Goal: Information Seeking & Learning: Learn about a topic

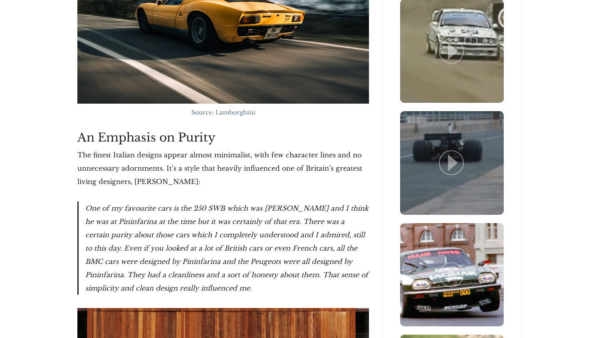
scroll to position [1819, 0]
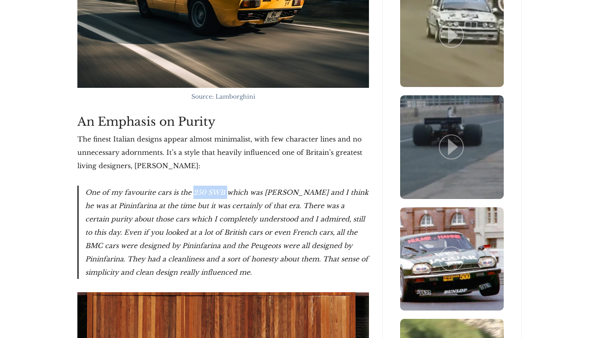
drag, startPoint x: 192, startPoint y: 165, endPoint x: 225, endPoint y: 165, distance: 32.4
click at [225, 185] on blockquote "One of my favourite cars is the 250 SWB which was [PERSON_NAME] and I think he …" at bounding box center [222, 231] width 291 height 93
copy blockquote "250 SWB"
click at [259, 191] on blockquote "One of my favourite cars is the 250 SWB which was [PERSON_NAME] and I think he …" at bounding box center [222, 231] width 291 height 93
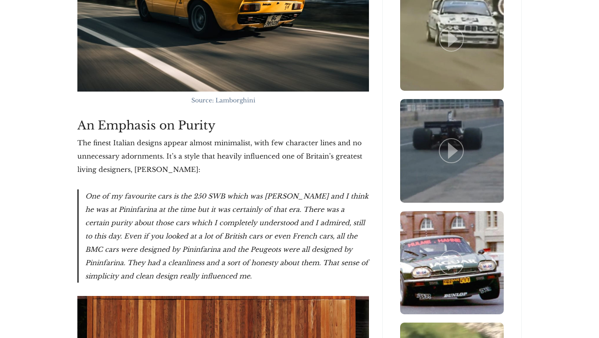
scroll to position [1826, 0]
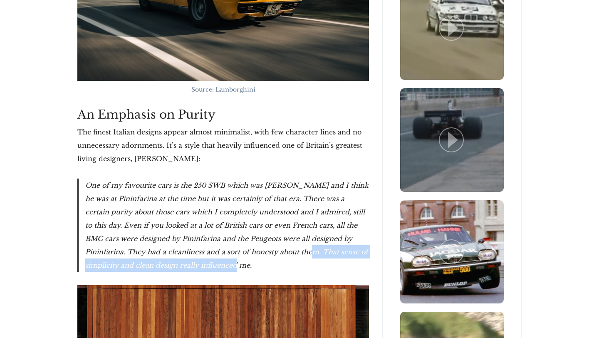
drag, startPoint x: 261, startPoint y: 223, endPoint x: 198, endPoint y: 237, distance: 64.3
click at [198, 237] on blockquote "One of my favourite cars is the 250 SWB which was [PERSON_NAME] and I think he …" at bounding box center [222, 224] width 291 height 93
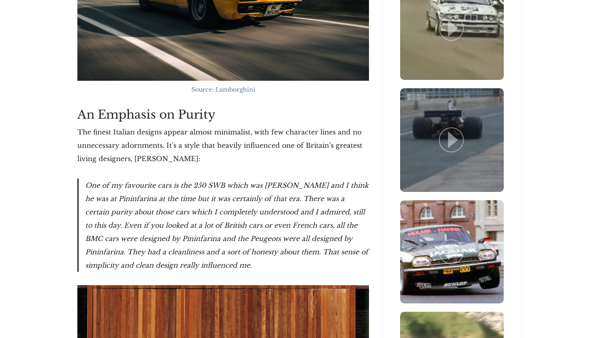
click at [200, 237] on blockquote "One of my favourite cars is the 250 SWB which was [PERSON_NAME] and I think he …" at bounding box center [222, 224] width 291 height 93
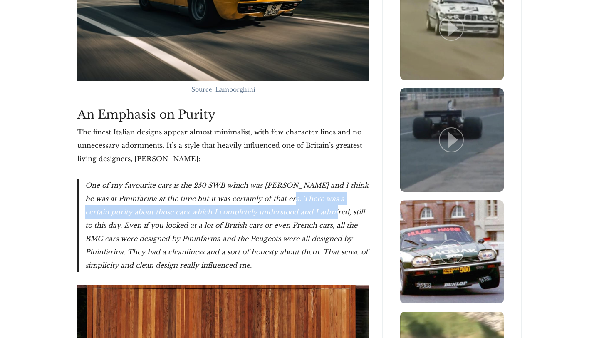
drag, startPoint x: 269, startPoint y: 170, endPoint x: 299, endPoint y: 185, distance: 33.1
click at [299, 185] on blockquote "One of my favourite cars is the 250 SWB which was [PERSON_NAME] and I think he …" at bounding box center [222, 224] width 291 height 93
copy blockquote "There was a certain purity about those cars which I completely understood and I…"
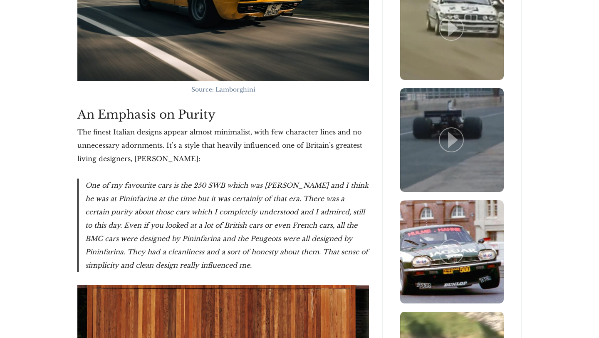
click at [286, 216] on blockquote "One of my favourite cars is the 250 SWB which was [PERSON_NAME] and I think he …" at bounding box center [222, 224] width 291 height 93
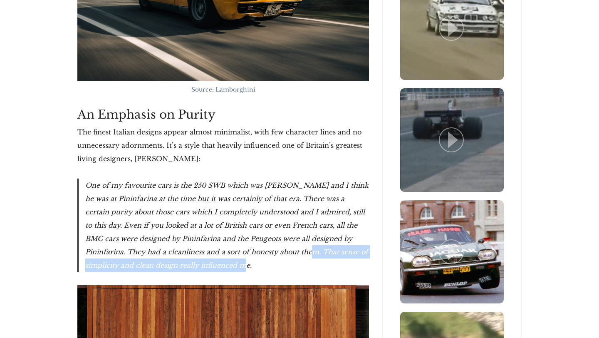
drag, startPoint x: 262, startPoint y: 224, endPoint x: 220, endPoint y: 235, distance: 43.2
click at [220, 235] on blockquote "One of my favourite cars is the 250 SWB which was [PERSON_NAME] and I think he …" at bounding box center [222, 224] width 291 height 93
copy blockquote "That sense of simplicity and clean design really influenced me."
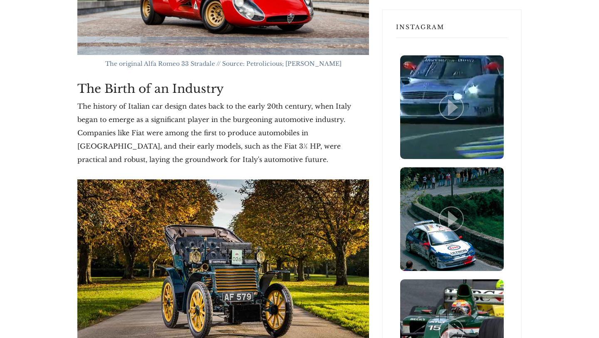
scroll to position [743, 0]
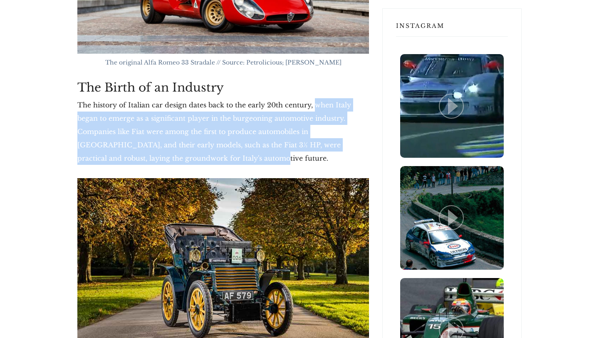
drag, startPoint x: 313, startPoint y: 105, endPoint x: 316, endPoint y: 155, distance: 49.6
click at [316, 155] on p "The history of Italian car design dates back to the early 20th century, when It…" at bounding box center [222, 131] width 291 height 67
copy p "when Italy began to emerge as a significant player in the burgeoning automotive…"
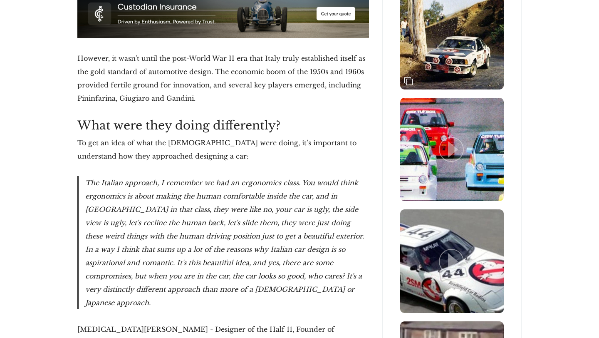
scroll to position [1254, 0]
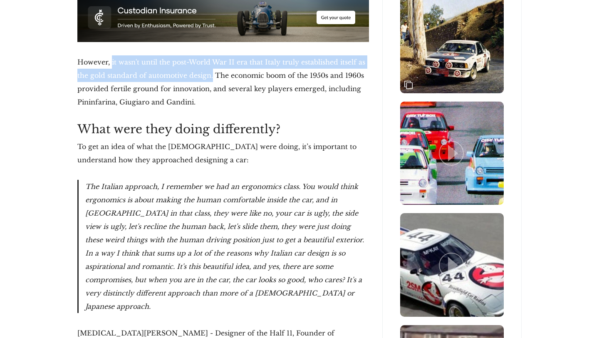
drag, startPoint x: 111, startPoint y: 62, endPoint x: 213, endPoint y: 75, distance: 102.7
click at [213, 75] on p "However, it wasn't until the post-World War II era that Italy truly established…" at bounding box center [222, 81] width 291 height 53
copy p "it wasn't until the post-World War II era that Italy truly established itself a…"
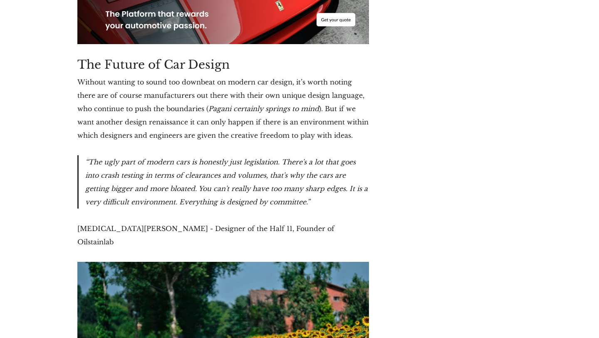
scroll to position [3362, 0]
